Goal: Information Seeking & Learning: Learn about a topic

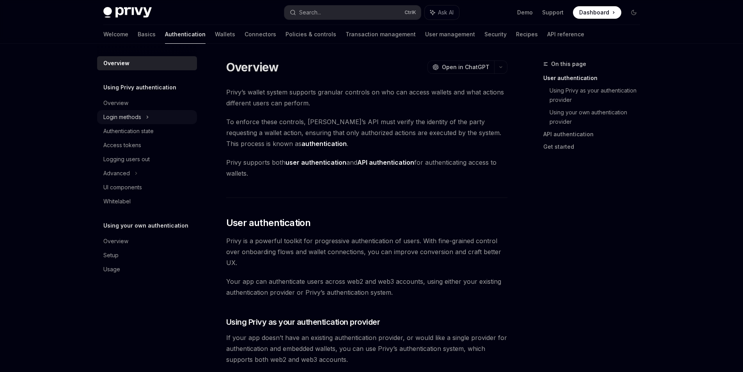
click at [161, 111] on div "Login methods" at bounding box center [147, 117] width 100 height 14
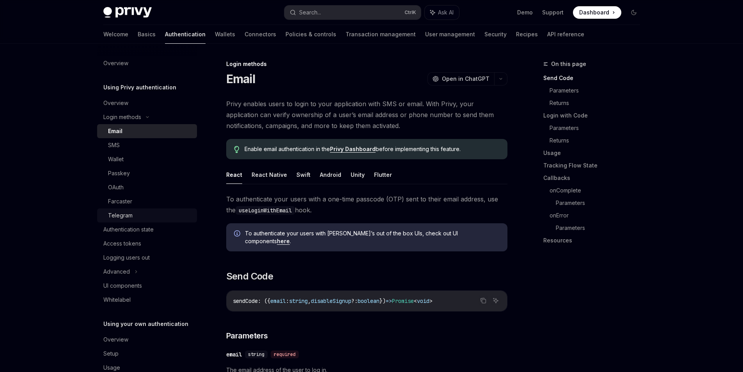
click at [133, 210] on link "Telegram" at bounding box center [147, 215] width 100 height 14
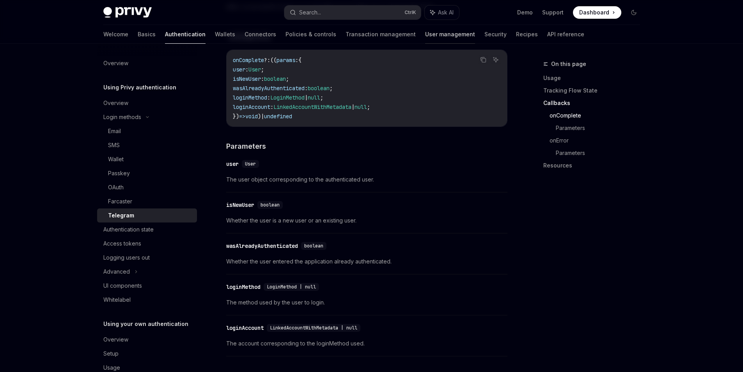
click at [427, 36] on link "User management" at bounding box center [450, 34] width 50 height 19
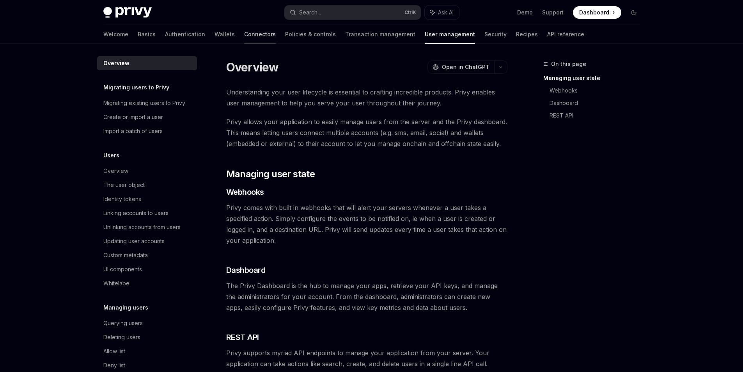
click at [244, 33] on link "Connectors" at bounding box center [260, 34] width 32 height 19
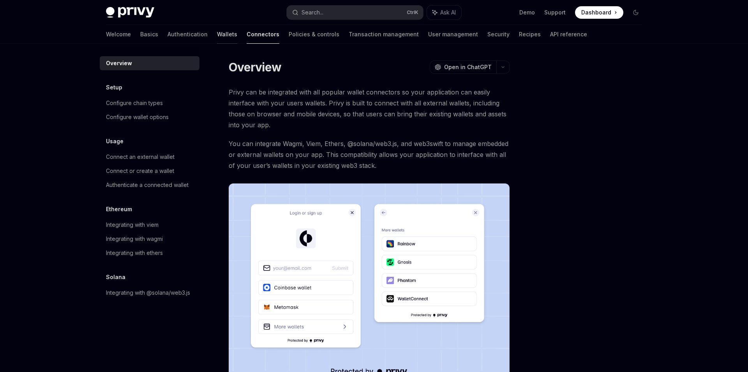
click at [217, 38] on link "Wallets" at bounding box center [227, 34] width 20 height 19
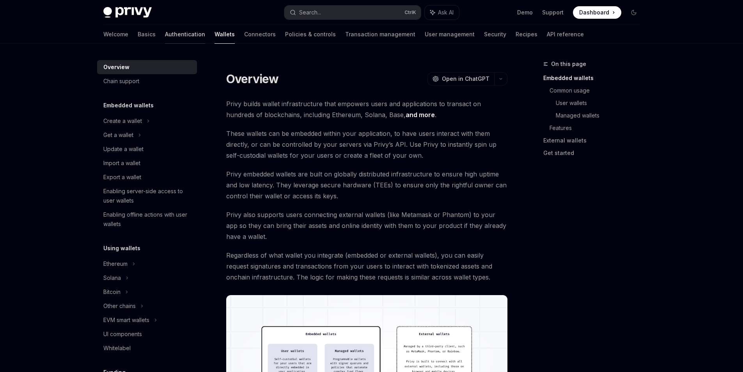
click at [165, 38] on link "Authentication" at bounding box center [185, 34] width 40 height 19
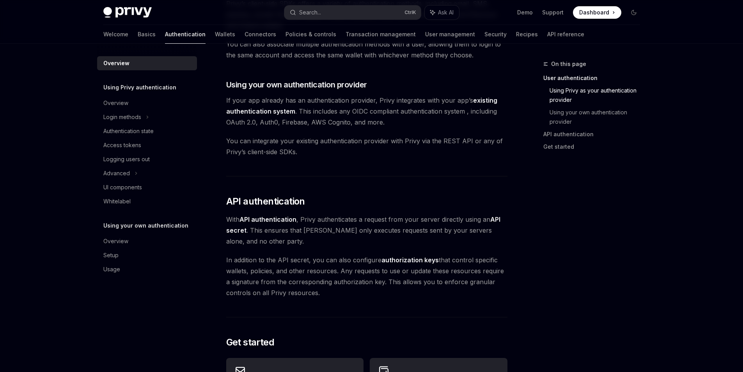
scroll to position [515, 0]
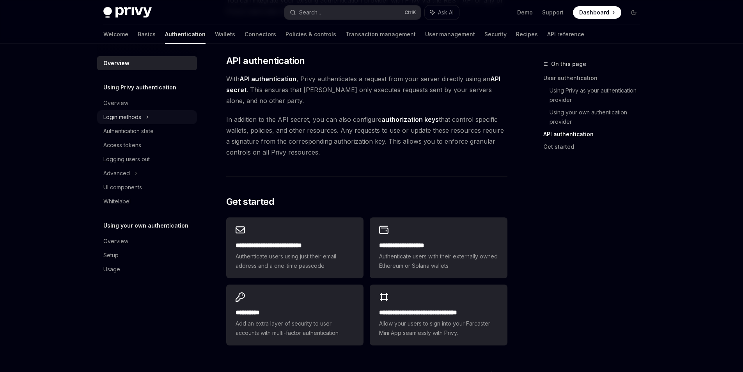
click at [139, 118] on div "Login methods" at bounding box center [122, 116] width 38 height 9
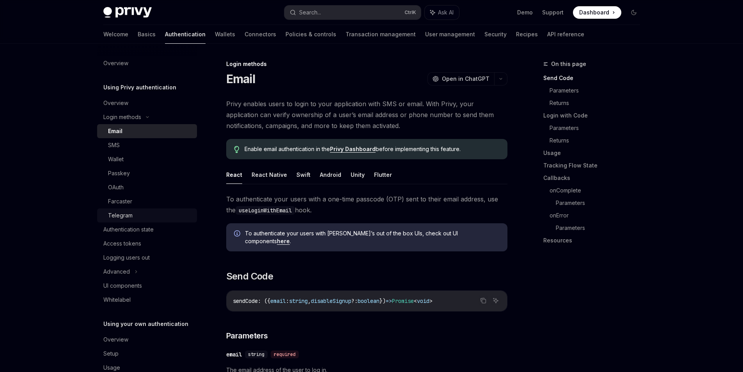
click at [124, 217] on div "Telegram" at bounding box center [120, 215] width 25 height 9
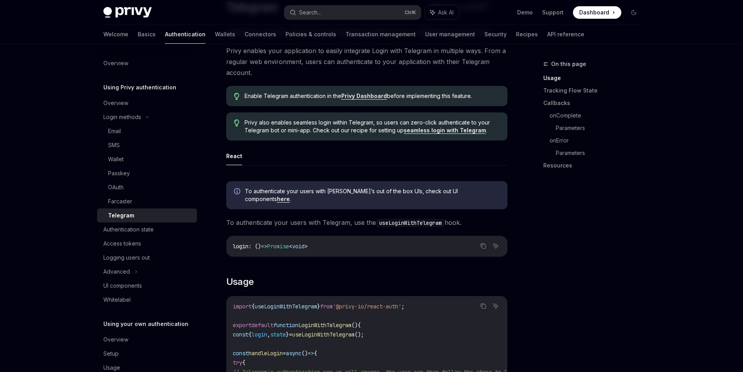
scroll to position [140, 0]
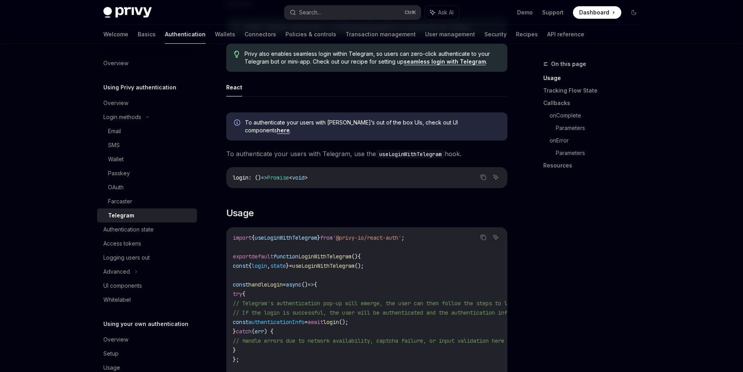
click at [290, 127] on link "here" at bounding box center [283, 130] width 13 height 7
type textarea "*"
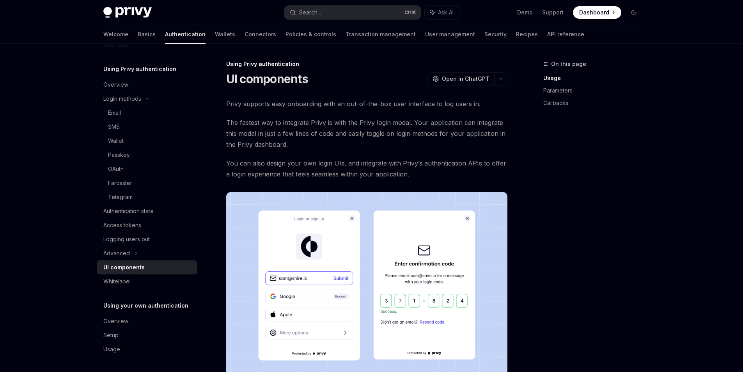
click at [341, 166] on span "You can also design your own login UIs, and integrate with Privy’s authenticati…" at bounding box center [366, 168] width 281 height 22
click at [358, 169] on span "You can also design your own login UIs, and integrate with Privy’s authenticati…" at bounding box center [366, 168] width 281 height 22
click at [363, 165] on span "You can also design your own login UIs, and integrate with Privy’s authenticati…" at bounding box center [366, 168] width 281 height 22
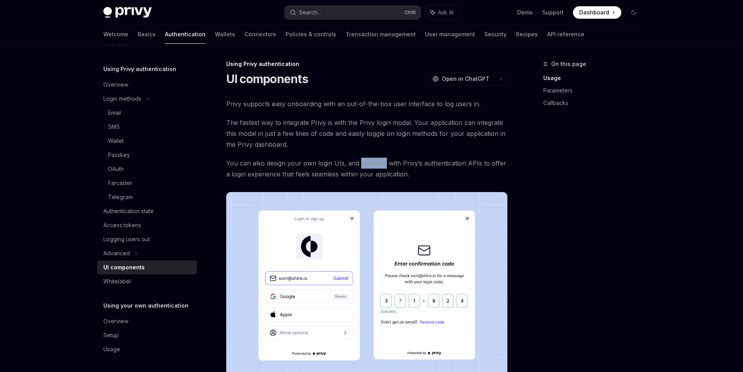
click at [363, 165] on span "You can also design your own login UIs, and integrate with Privy’s authenticati…" at bounding box center [366, 168] width 281 height 22
click at [363, 172] on span "You can also design your own login UIs, and integrate with Privy’s authenticati…" at bounding box center [366, 168] width 281 height 22
click at [134, 250] on icon at bounding box center [135, 252] width 3 height 9
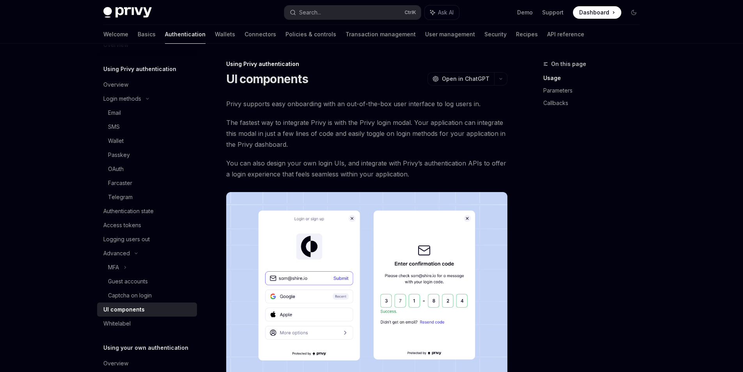
click at [249, 174] on span "You can also design your own login UIs, and integrate with Privy’s authenticati…" at bounding box center [366, 168] width 281 height 22
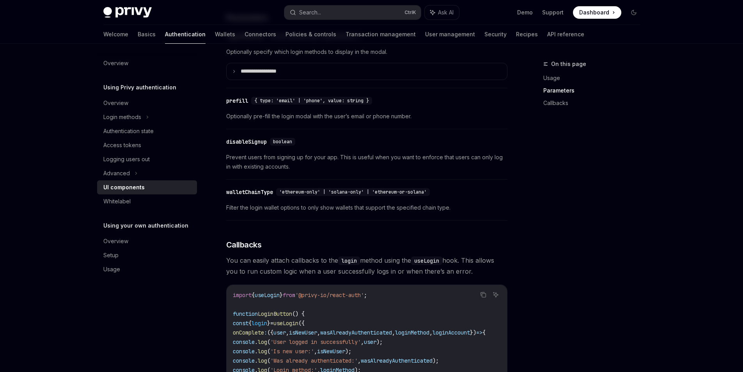
scroll to position [506, 0]
